Goal: Task Accomplishment & Management: Manage account settings

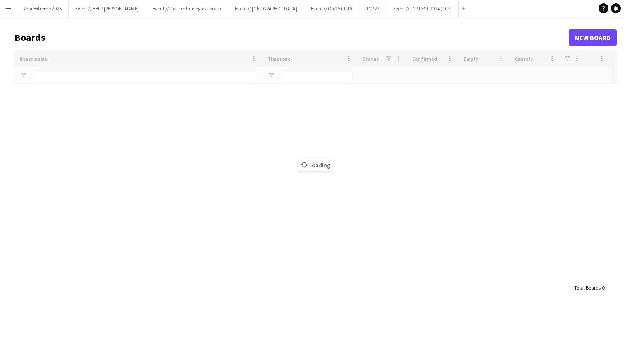
type input "***"
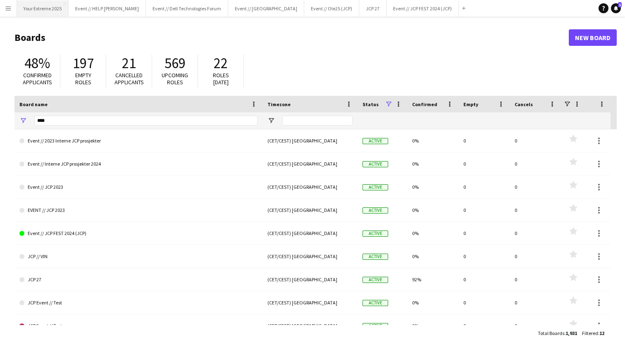
click at [49, 12] on button "Your Extreme 2025 Close" at bounding box center [43, 8] width 52 height 16
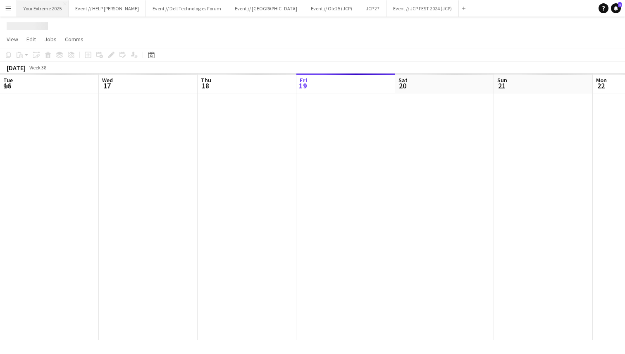
scroll to position [0, 198]
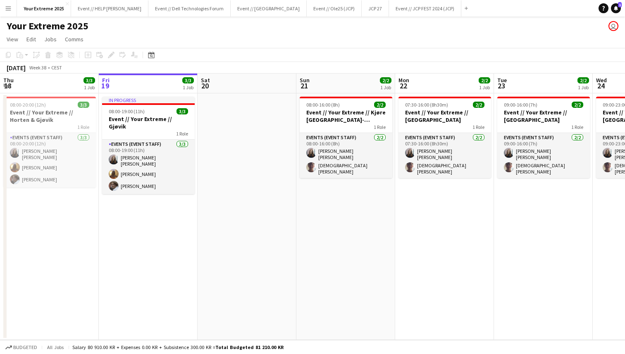
click at [7, 9] on app-icon "Menu" at bounding box center [8, 8] width 7 height 7
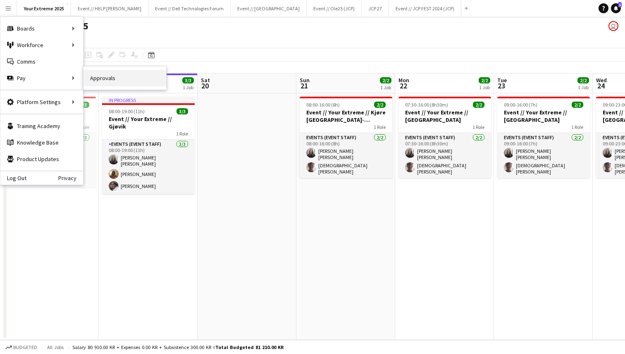
click at [106, 77] on link "Approvals" at bounding box center [125, 78] width 83 height 17
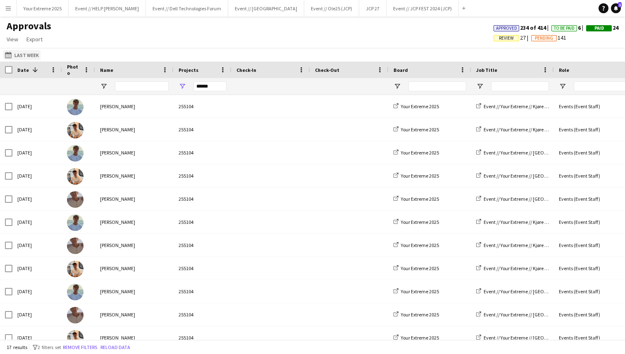
click at [14, 53] on button "Last Week Last Week" at bounding box center [21, 55] width 37 height 10
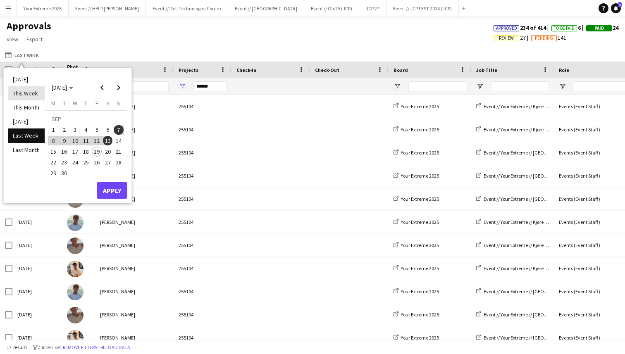
click at [26, 93] on li "This Week" at bounding box center [26, 93] width 37 height 14
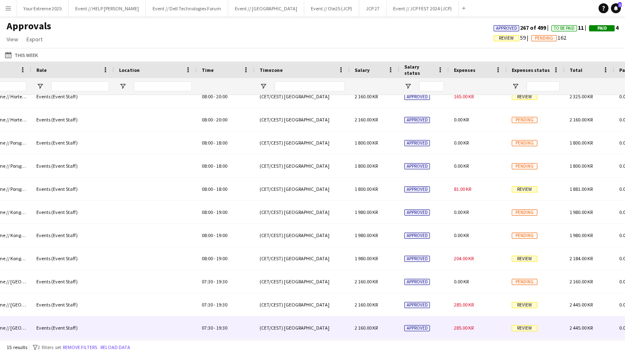
click at [487, 329] on div "285.00 KR" at bounding box center [478, 328] width 58 height 23
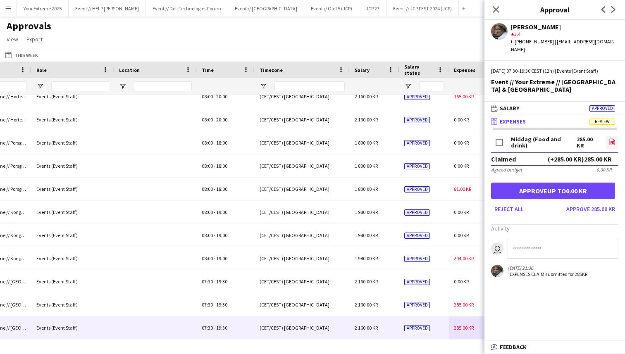
click at [611, 142] on icon at bounding box center [612, 143] width 3 height 2
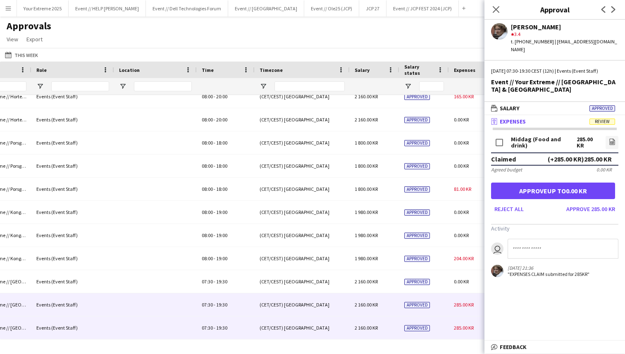
click at [435, 303] on div "Approved" at bounding box center [425, 305] width 50 height 23
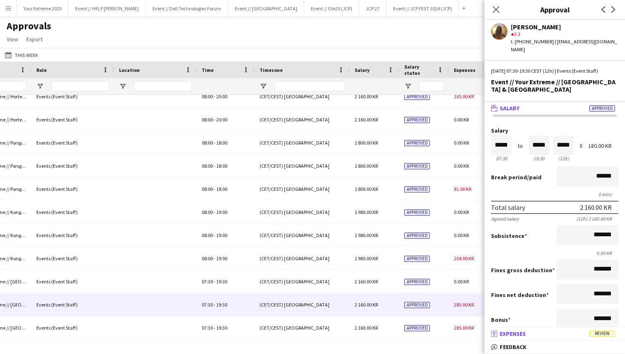
click at [533, 333] on mat-panel-title "receipt Expenses Review" at bounding box center [553, 333] width 137 height 7
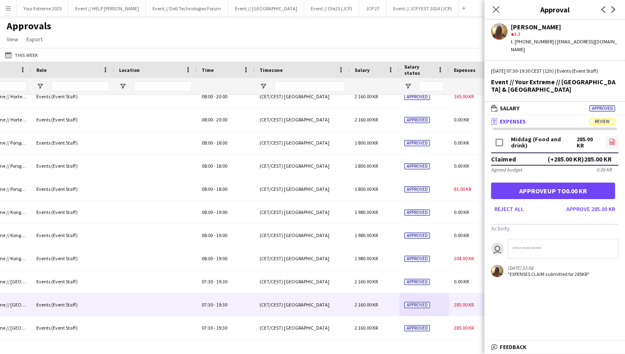
click at [608, 136] on link "file-image" at bounding box center [612, 142] width 13 height 13
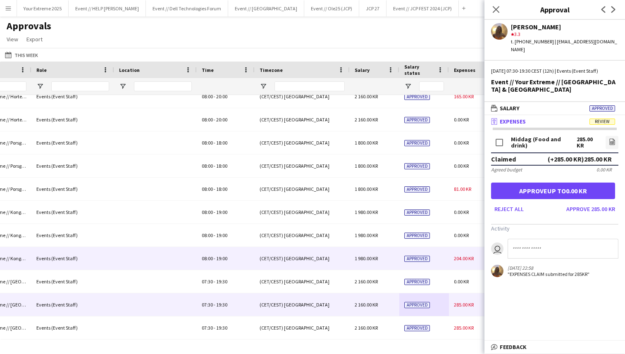
click at [439, 261] on div "Approved" at bounding box center [425, 258] width 50 height 23
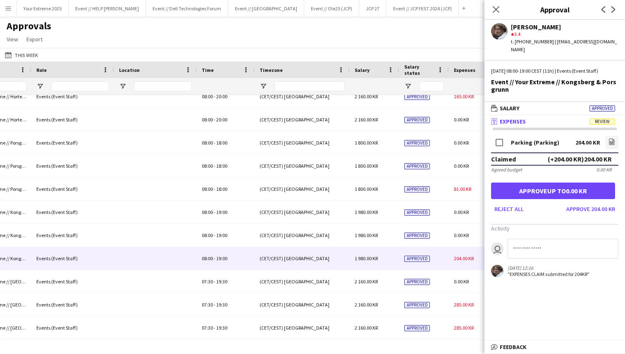
click at [573, 120] on mat-panel-title "receipt Expenses Review" at bounding box center [553, 121] width 137 height 7
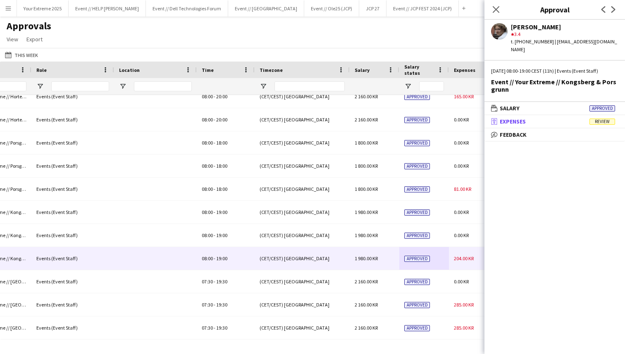
click at [573, 120] on mat-panel-title "receipt Expenses Review" at bounding box center [553, 121] width 137 height 7
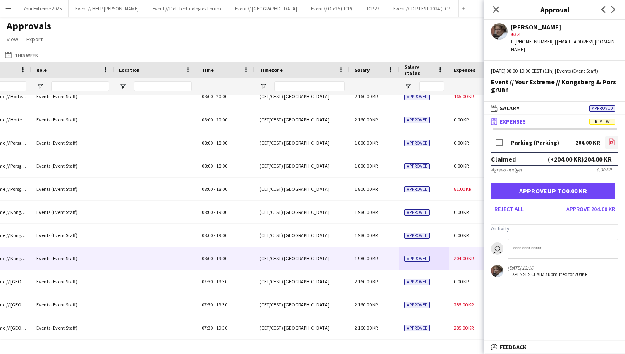
click at [609, 143] on icon "file-image" at bounding box center [612, 142] width 7 height 7
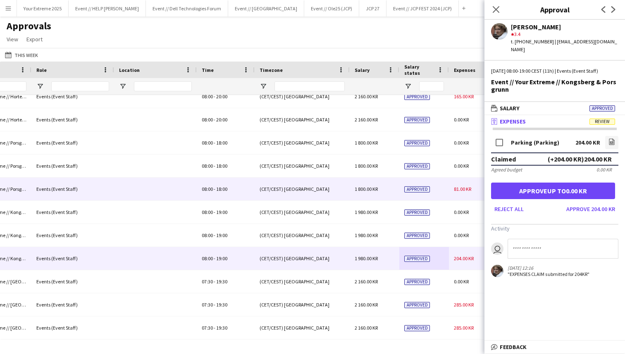
click at [440, 187] on div "Approved" at bounding box center [425, 189] width 50 height 23
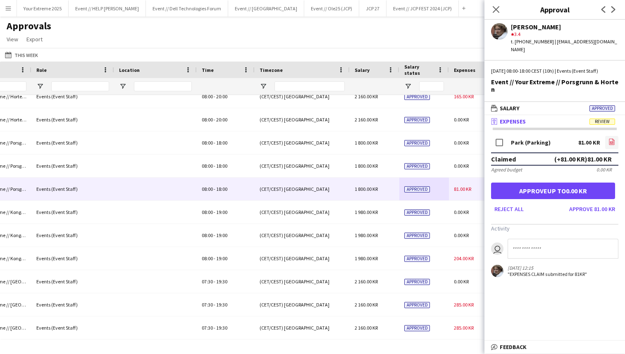
click at [611, 142] on icon "file-image" at bounding box center [612, 142] width 7 height 7
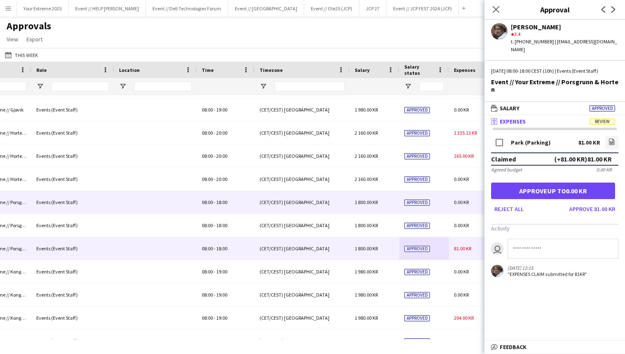
scroll to position [34, 0]
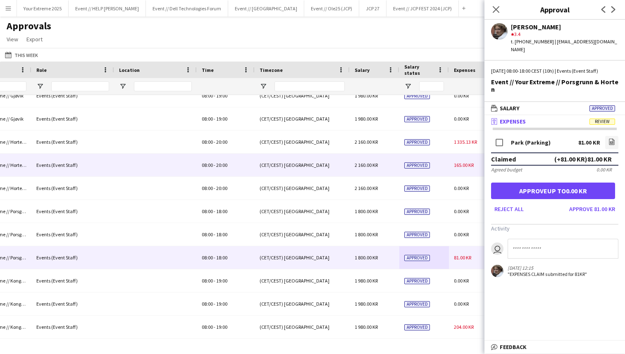
click at [388, 165] on div "2 160.00 KR" at bounding box center [375, 165] width 50 height 23
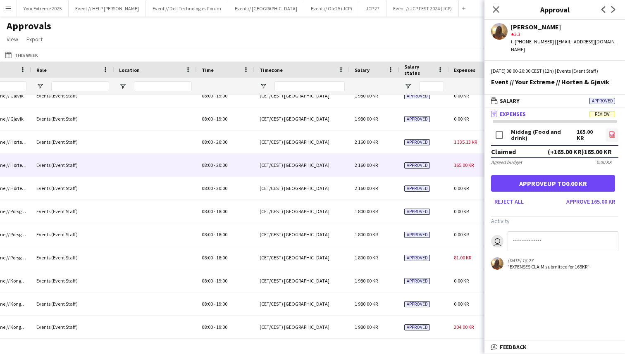
click at [610, 134] on icon "file-image" at bounding box center [612, 134] width 7 height 7
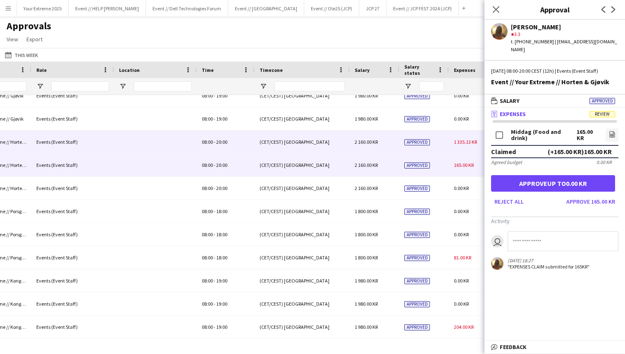
click at [340, 141] on div "(CET/CEST) [GEOGRAPHIC_DATA]" at bounding box center [302, 142] width 95 height 23
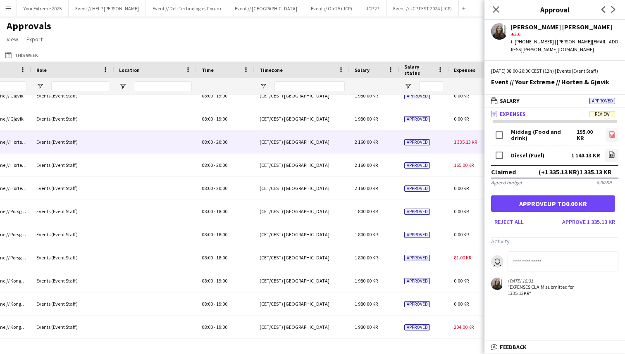
click at [612, 135] on icon "file-image" at bounding box center [612, 134] width 7 height 7
click at [610, 154] on icon "file-image" at bounding box center [612, 154] width 7 height 7
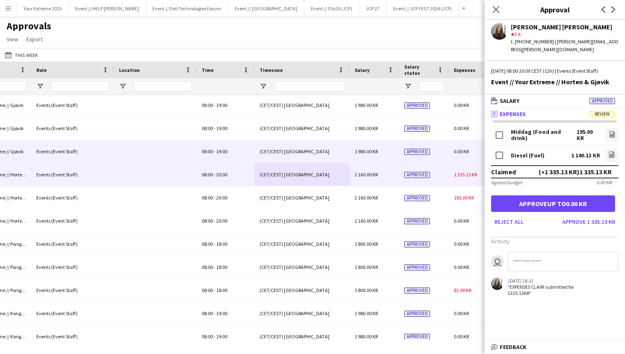
scroll to position [0, 0]
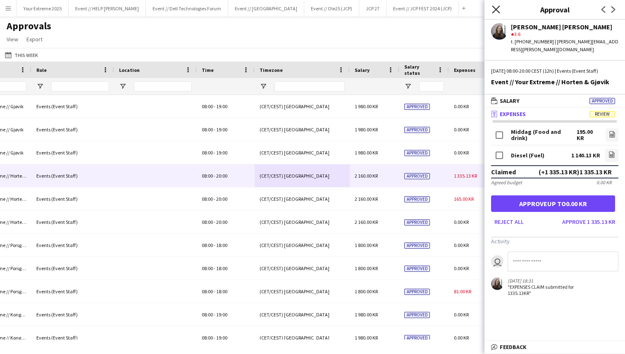
click at [496, 9] on icon at bounding box center [496, 9] width 8 height 8
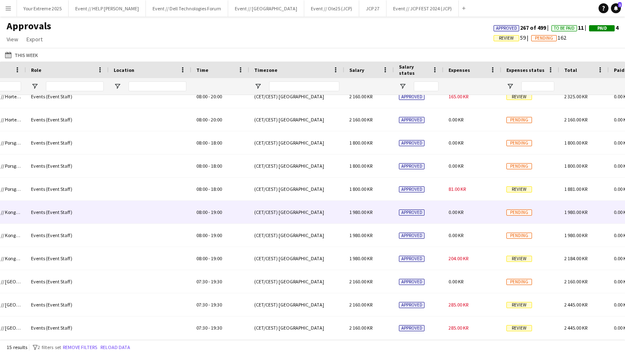
scroll to position [0, 535]
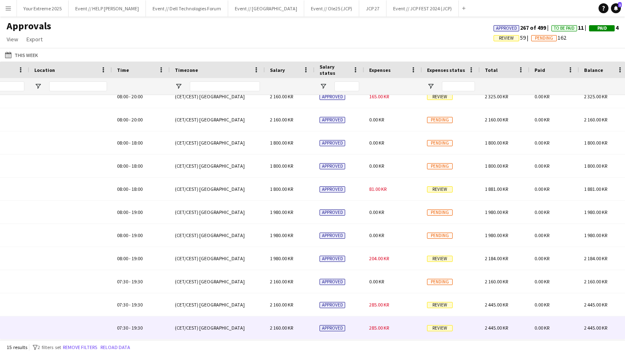
click at [368, 328] on div "285.00 KR" at bounding box center [393, 328] width 58 height 23
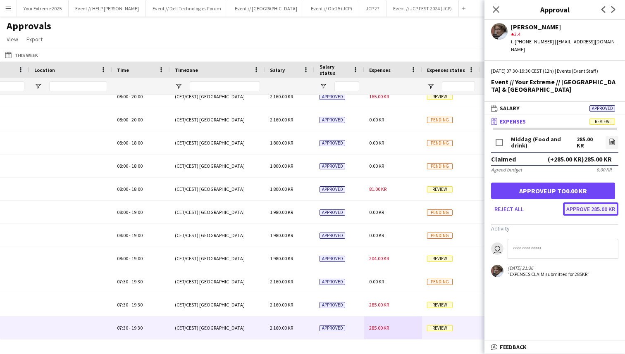
click at [586, 203] on button "Approve 285.00 KR" at bounding box center [590, 209] width 55 height 13
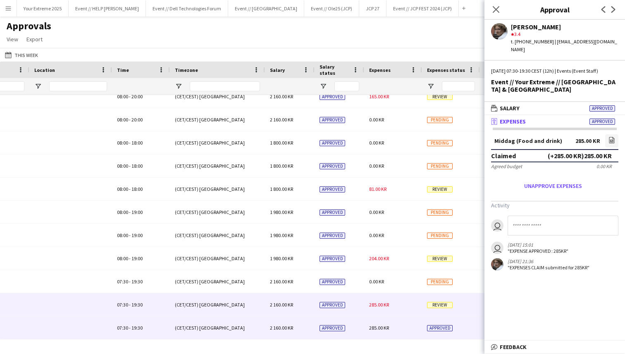
click at [407, 305] on div "285.00 KR" at bounding box center [393, 305] width 58 height 23
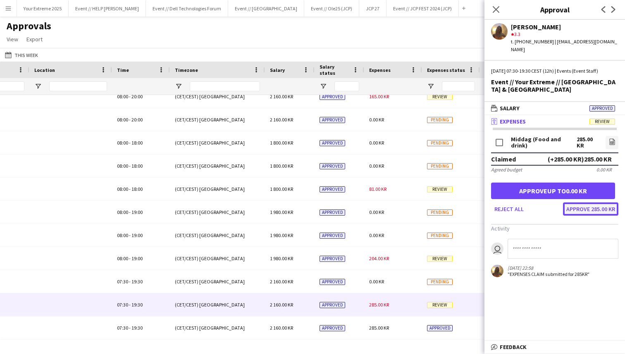
click at [591, 203] on button "Approve 285.00 KR" at bounding box center [590, 209] width 55 height 13
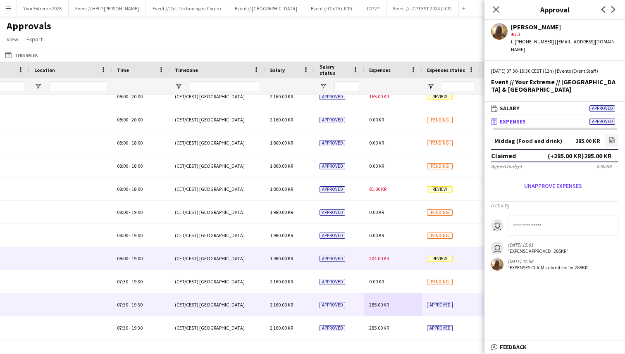
click at [402, 259] on div "204.00 KR" at bounding box center [393, 258] width 58 height 23
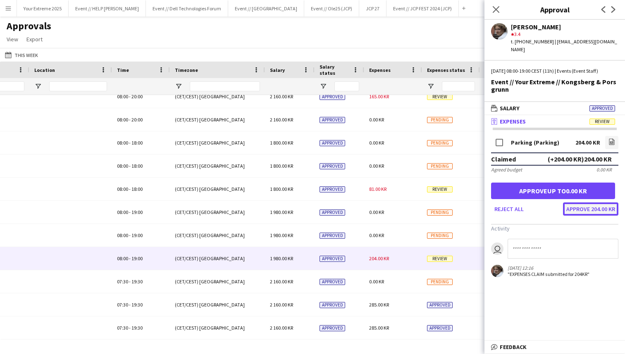
click at [590, 207] on button "Approve 204.00 KR" at bounding box center [590, 209] width 55 height 13
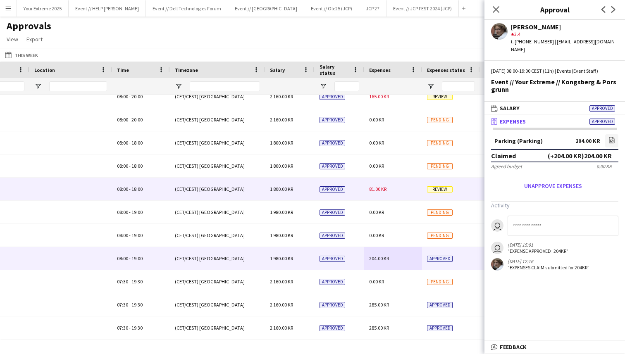
click at [405, 191] on div "81.00 KR" at bounding box center [393, 189] width 58 height 23
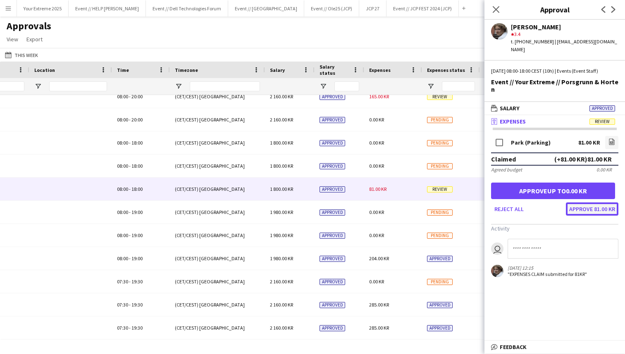
click at [596, 206] on button "Approve 81.00 KR" at bounding box center [592, 209] width 53 height 13
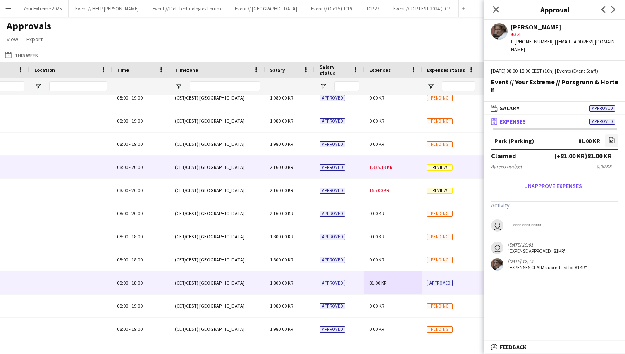
scroll to position [0, 0]
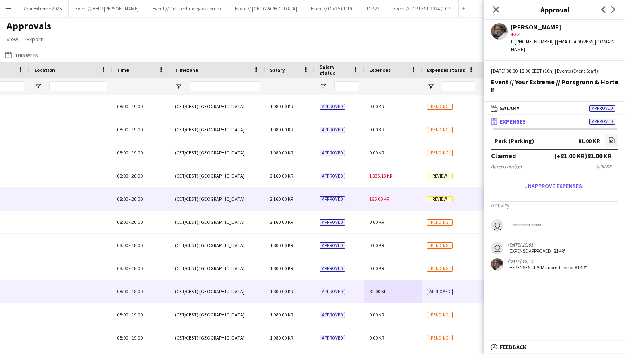
click at [397, 195] on div "165.00 KR" at bounding box center [393, 199] width 58 height 23
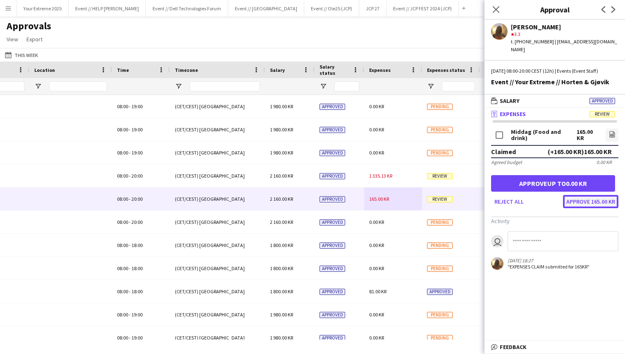
click at [591, 201] on button "Approve 165.00 KR" at bounding box center [590, 201] width 55 height 13
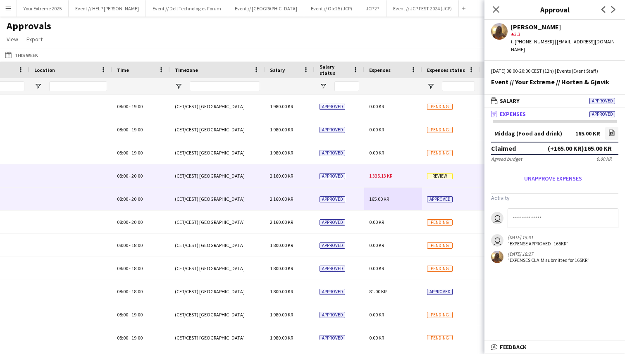
click at [402, 182] on div "1 335.13 KR" at bounding box center [393, 176] width 58 height 23
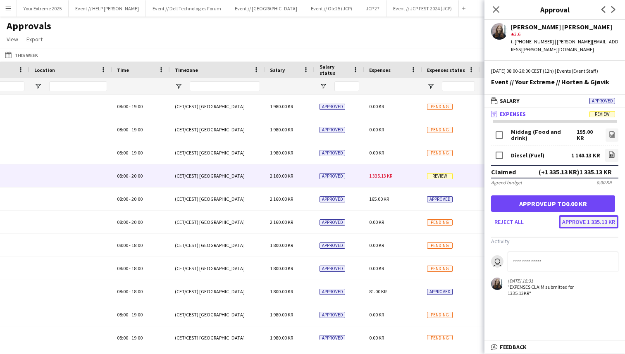
click at [592, 222] on button "Approve 1 335.13 KR" at bounding box center [589, 221] width 60 height 13
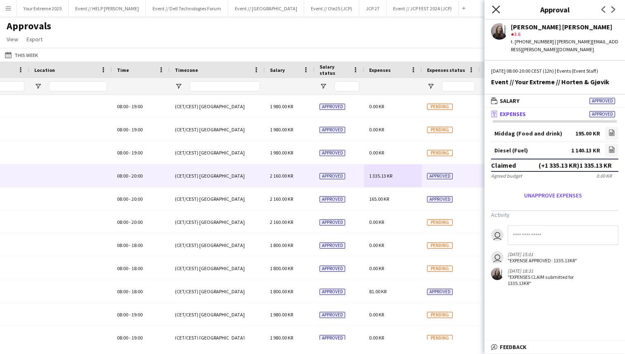
click at [496, 7] on icon "Close pop-in" at bounding box center [496, 9] width 8 height 8
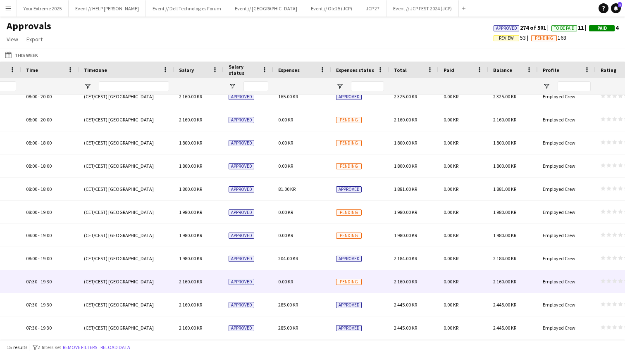
scroll to position [0, 816]
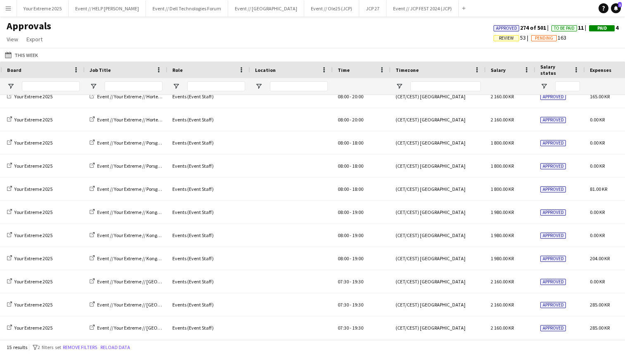
click at [213, 36] on div "Approvals View Customise view Customise filters Reset Filters Reset View Reset …" at bounding box center [312, 34] width 625 height 28
